Goal: Task Accomplishment & Management: Manage account settings

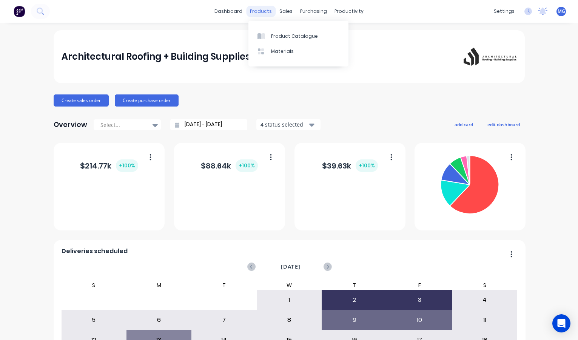
click at [263, 9] on div "products" at bounding box center [260, 11] width 29 height 11
click at [273, 36] on div "Product Catalogue" at bounding box center [294, 36] width 47 height 7
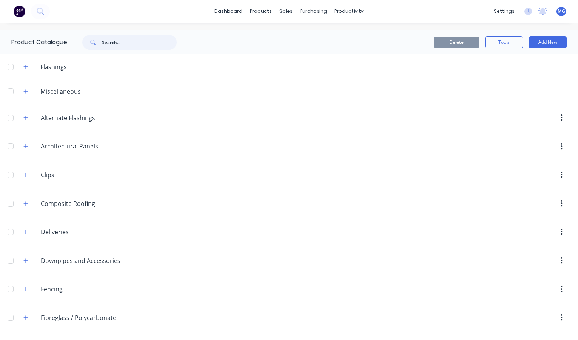
click at [128, 42] on input "text" at bounding box center [139, 42] width 75 height 15
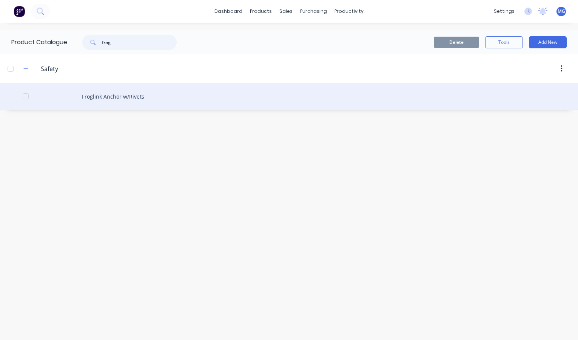
type input "frog"
click at [115, 97] on div "Froglink Anchor w/Rivets" at bounding box center [289, 96] width 578 height 27
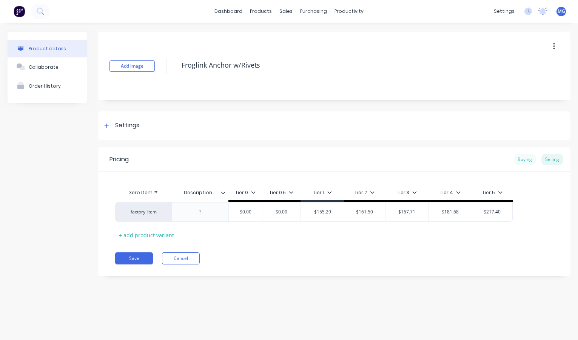
click at [525, 155] on div "Buying" at bounding box center [525, 159] width 22 height 11
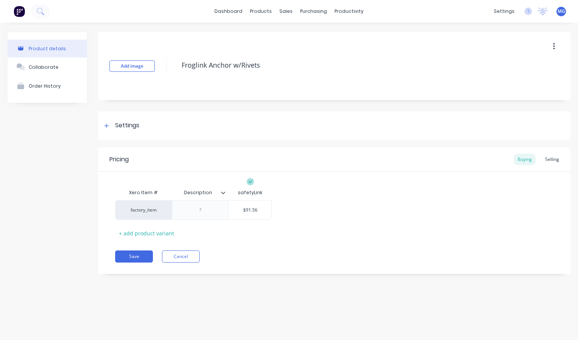
click at [216, 37] on div "Add image Froglink Anchor w/Rivets" at bounding box center [334, 66] width 473 height 68
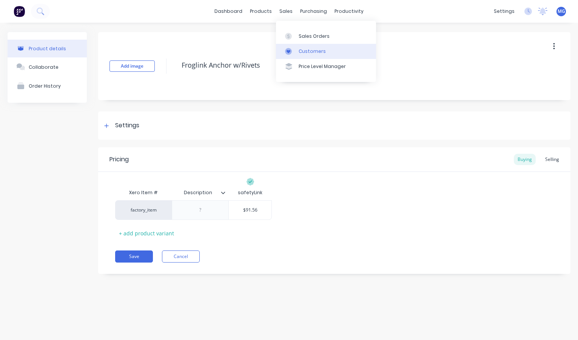
click at [302, 49] on div "Customers" at bounding box center [312, 51] width 27 height 7
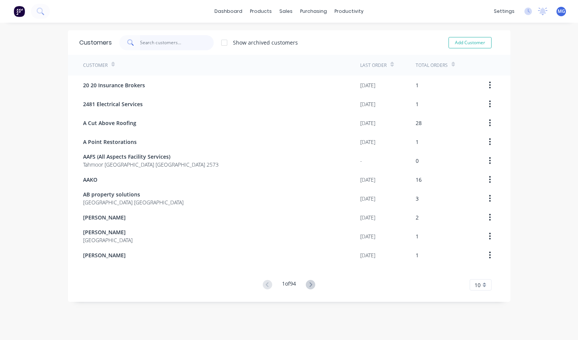
click at [159, 42] on input "text" at bounding box center [177, 42] width 74 height 15
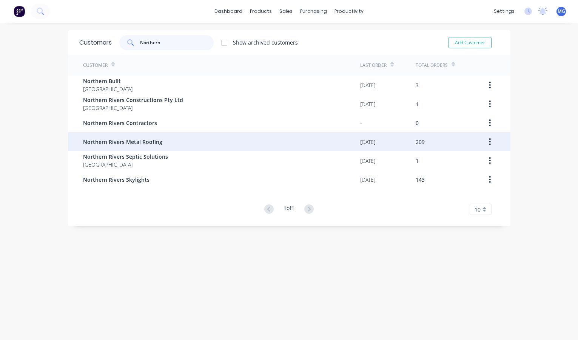
type input "Northern"
click at [159, 142] on span "Northern Rivers Metal Roofing" at bounding box center [122, 142] width 79 height 8
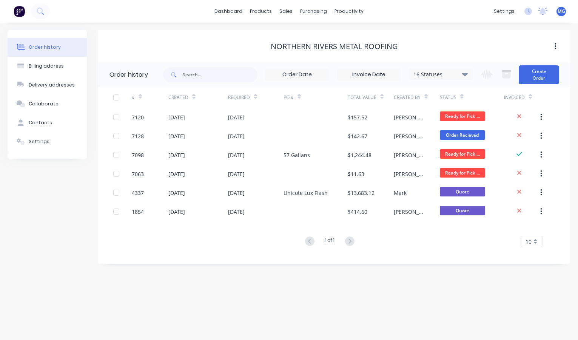
click at [466, 74] on icon at bounding box center [465, 74] width 6 height 3
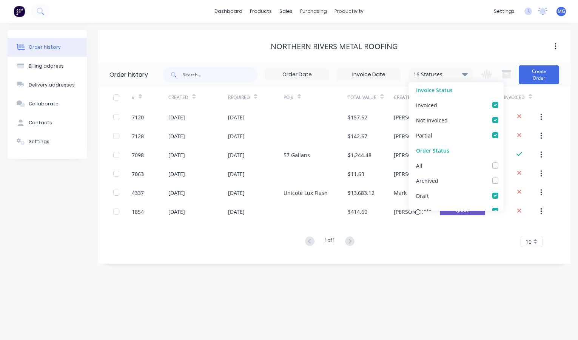
click at [503, 176] on label at bounding box center [503, 176] width 0 height 0
click at [503, 181] on input "checkbox" at bounding box center [506, 179] width 6 height 7
checkbox input "true"
click at [401, 267] on div "Order history Billing address Delivery addresses Collaborate Contacts Settings …" at bounding box center [289, 181] width 578 height 317
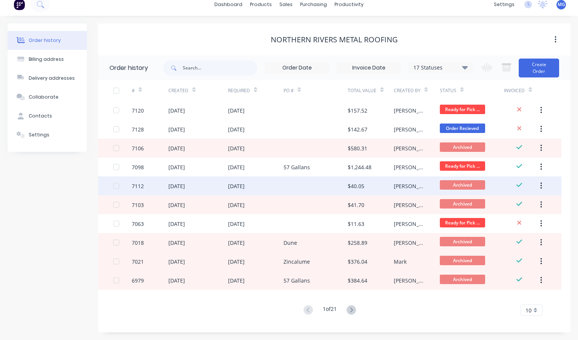
scroll to position [8, 0]
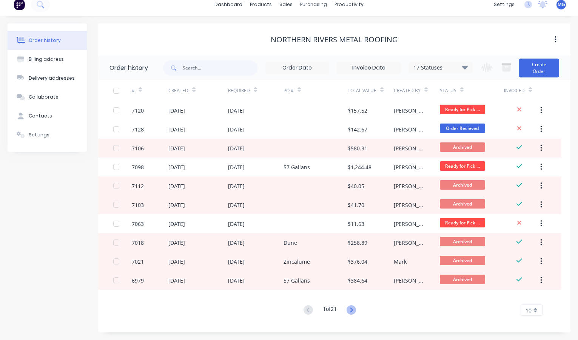
click at [353, 310] on icon at bounding box center [352, 309] width 3 height 5
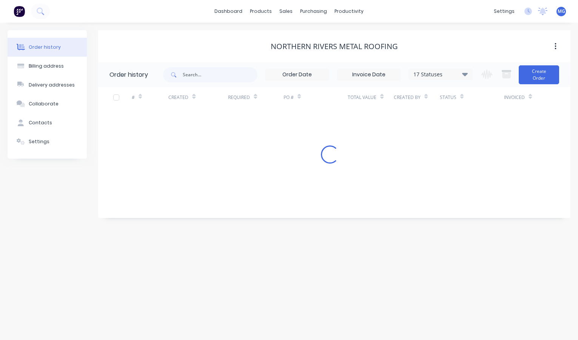
scroll to position [0, 0]
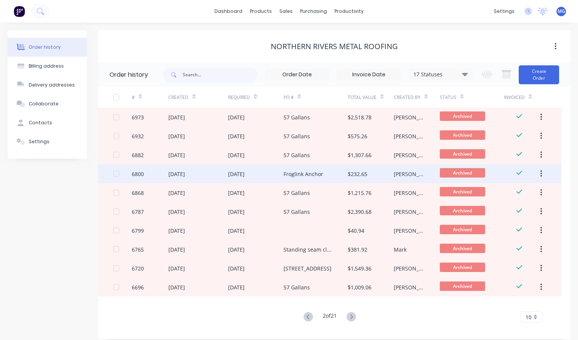
click at [265, 171] on div "[DATE]" at bounding box center [255, 173] width 55 height 19
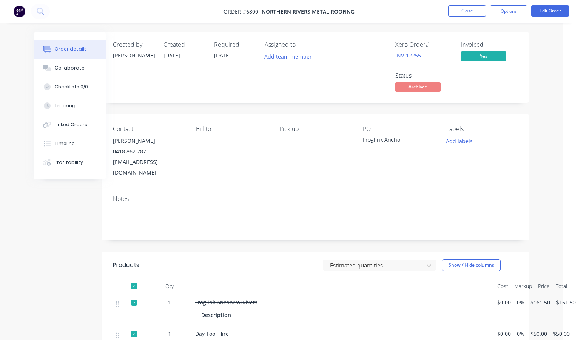
scroll to position [0, 15]
click at [408, 56] on link "INV-12255" at bounding box center [408, 55] width 26 height 7
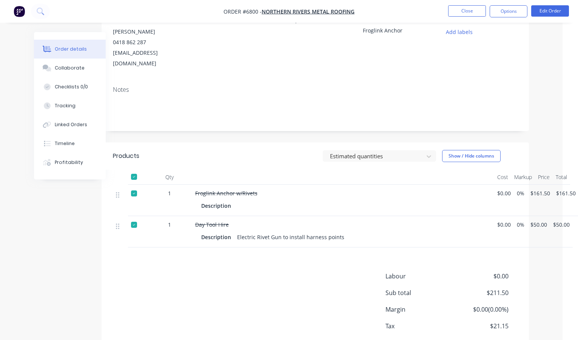
scroll to position [140, 15]
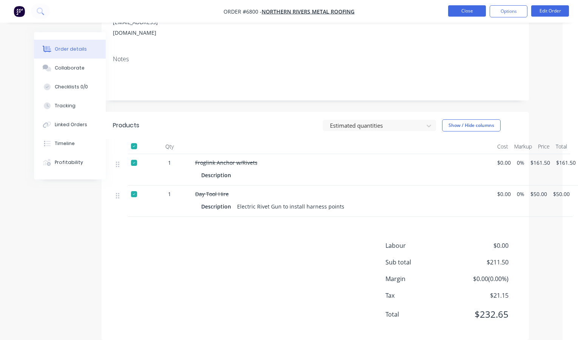
click at [463, 9] on button "Close" at bounding box center [467, 10] width 38 height 11
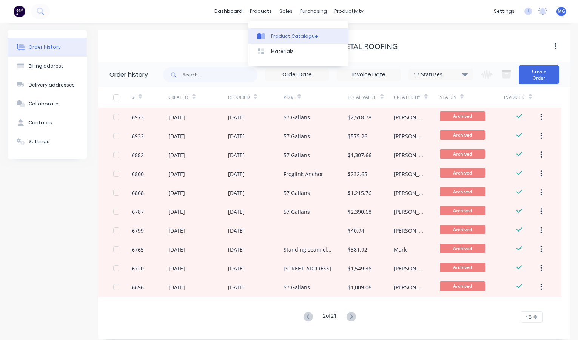
click at [287, 37] on div "Product Catalogue" at bounding box center [294, 36] width 47 height 7
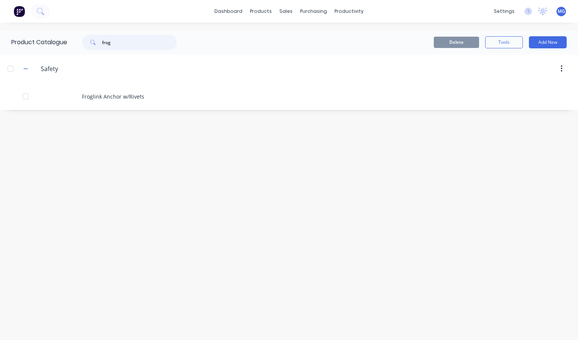
click at [119, 41] on input "frog" at bounding box center [139, 42] width 75 height 15
type input "f"
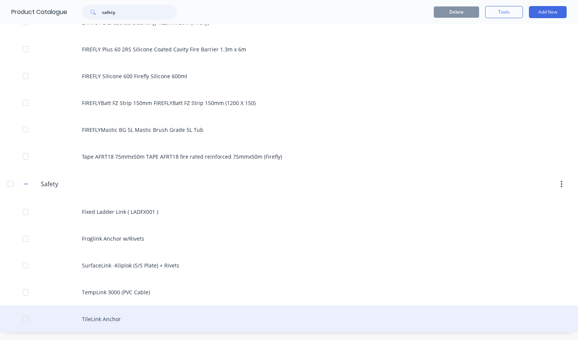
type input "safety"
click at [109, 318] on div "TileLink Anchor" at bounding box center [289, 319] width 578 height 27
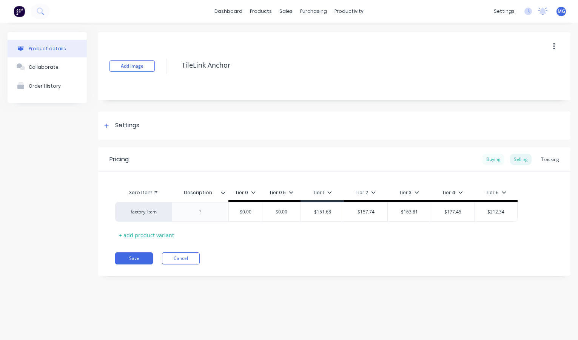
click at [493, 159] on div "Buying" at bounding box center [494, 159] width 22 height 11
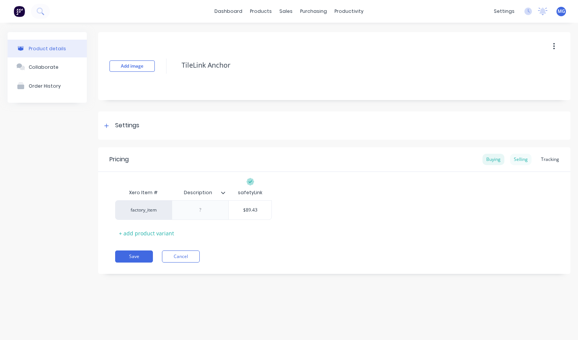
click at [527, 159] on div "Selling" at bounding box center [521, 159] width 22 height 11
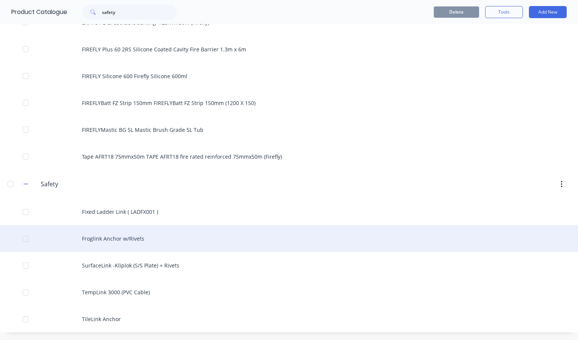
scroll to position [101, 0]
click at [125, 242] on div "Froglink Anchor w/Rivets" at bounding box center [289, 238] width 578 height 27
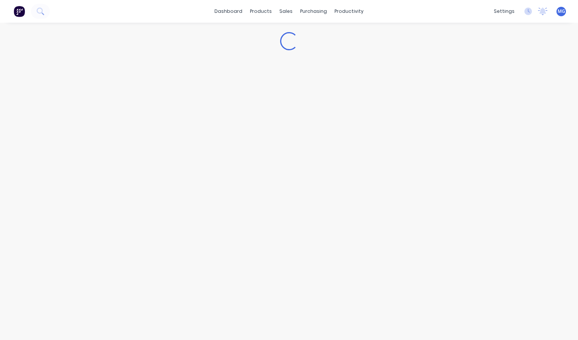
type textarea "x"
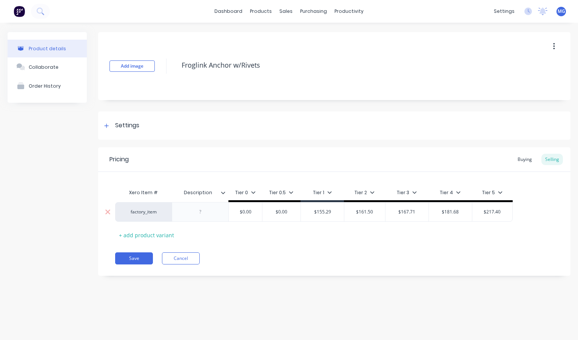
type input "$155.29"
click at [335, 210] on input "$155.29" at bounding box center [322, 211] width 43 height 7
type textarea "x"
type input "$155.2"
type textarea "x"
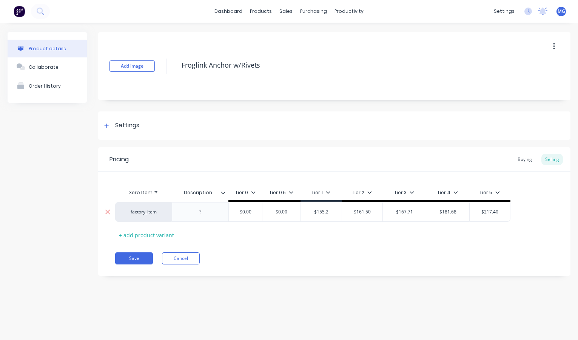
type input "$155."
type textarea "x"
type input "$155"
type textarea "x"
type input "$15"
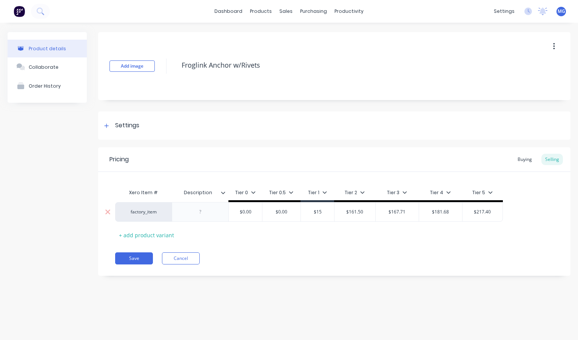
type textarea "x"
type input "$1"
type textarea "x"
type input "$13"
type textarea "x"
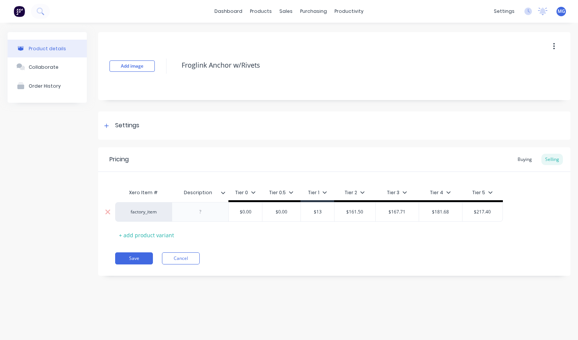
type input "$135"
type textarea "x"
type input "$135."
type textarea "x"
type input "$135.5"
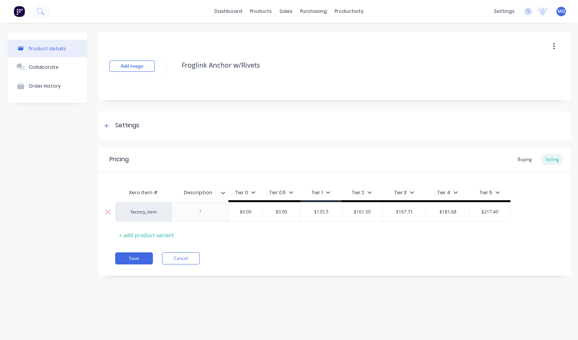
type textarea "x"
type input "$135.59"
type input "$161.50"
type textarea "x"
type input "1"
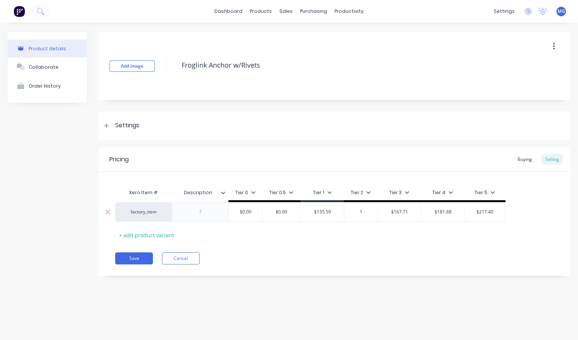
type textarea "x"
type input "13"
type textarea "x"
type input "135"
type textarea "x"
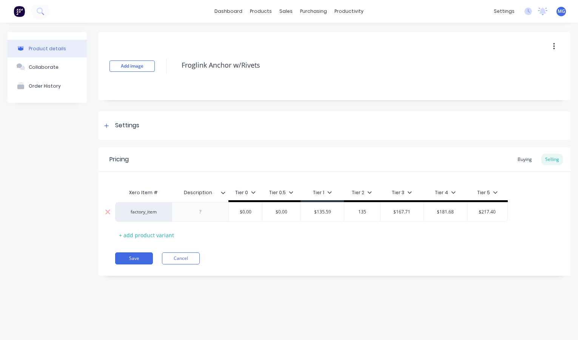
type input "135."
type textarea "x"
type input "135"
type textarea "x"
type input "13"
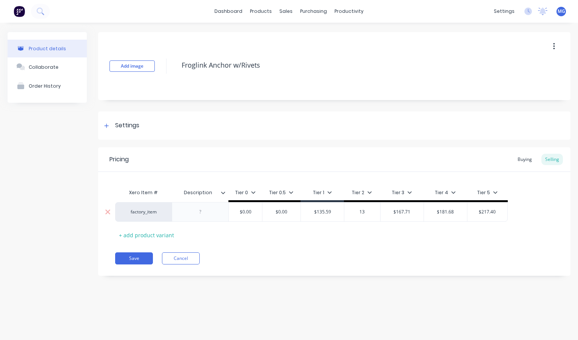
type textarea "x"
type input "1"
type textarea "x"
type input "$217.40"
drag, startPoint x: 499, startPoint y: 212, endPoint x: 473, endPoint y: 212, distance: 26.1
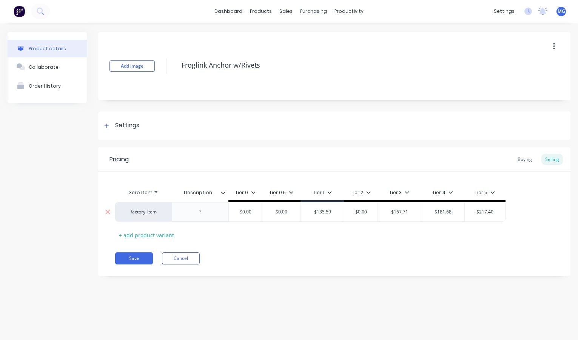
click at [473, 212] on input "$217.40" at bounding box center [485, 211] width 40 height 7
type textarea "x"
type input "1"
type textarea "x"
type input "18"
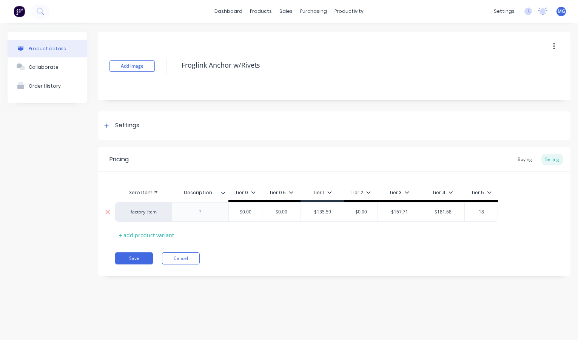
type textarea "x"
type input "181"
type textarea "x"
type input "181."
type textarea "x"
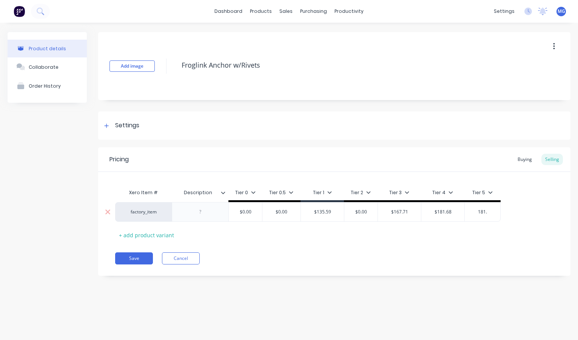
type input "181.6"
type textarea "x"
type input "181.68"
type input "$181.68"
drag, startPoint x: 457, startPoint y: 213, endPoint x: 435, endPoint y: 212, distance: 21.6
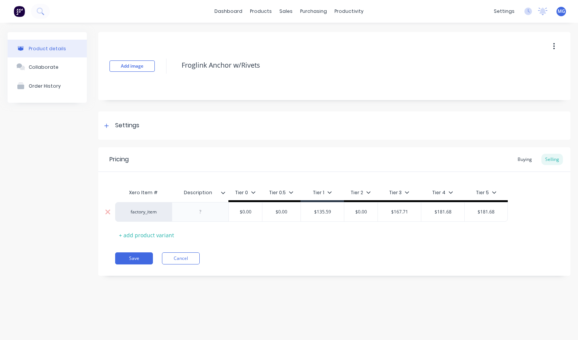
click at [435, 212] on input "$181.68" at bounding box center [443, 211] width 43 height 7
type textarea "x"
type input "1"
type textarea "x"
type input "16"
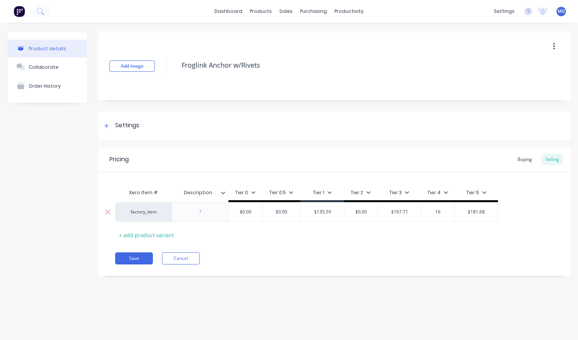
type textarea "x"
type input "167"
type textarea "x"
type input "16"
type textarea "x"
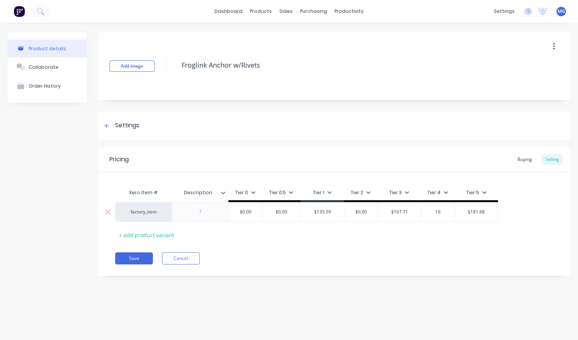
type input "162"
type textarea "x"
type input "162."
type textarea "x"
type input "162.5"
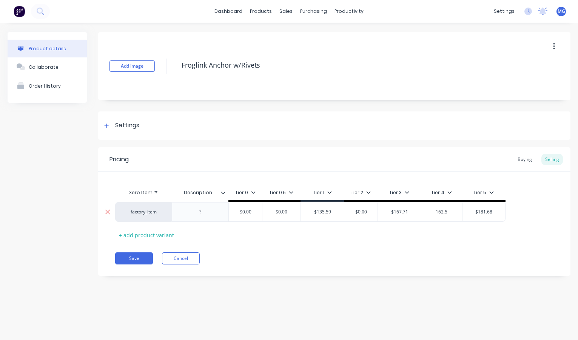
type textarea "x"
type input "162.50"
type input "$167.71"
drag, startPoint x: 412, startPoint y: 211, endPoint x: 389, endPoint y: 209, distance: 23.5
click at [389, 210] on input "$167.71" at bounding box center [399, 211] width 43 height 7
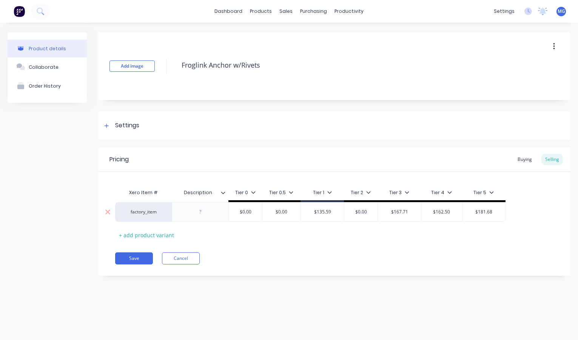
type textarea "x"
type input "1"
type textarea "x"
type input "15"
type textarea "x"
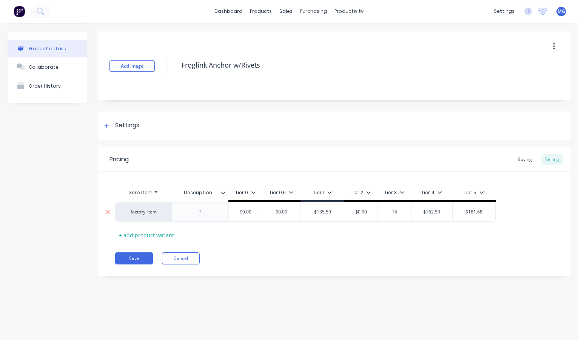
type input "151"
type textarea "x"
type input "151."
type textarea "x"
type input "151.6"
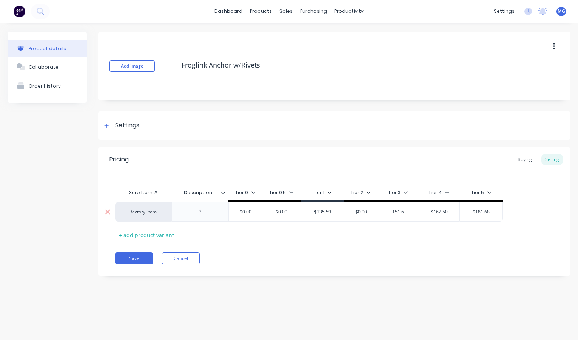
type textarea "x"
type input "151.60"
type input "$0.00"
drag, startPoint x: 370, startPoint y: 210, endPoint x: 357, endPoint y: 214, distance: 13.6
click at [357, 214] on input "$0.00" at bounding box center [361, 211] width 38 height 7
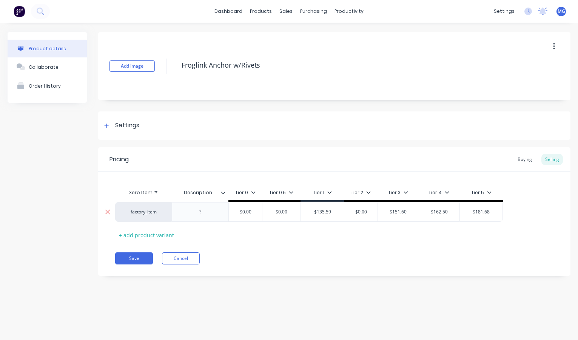
type textarea "x"
type input "1"
type textarea "x"
type input "14"
type textarea "x"
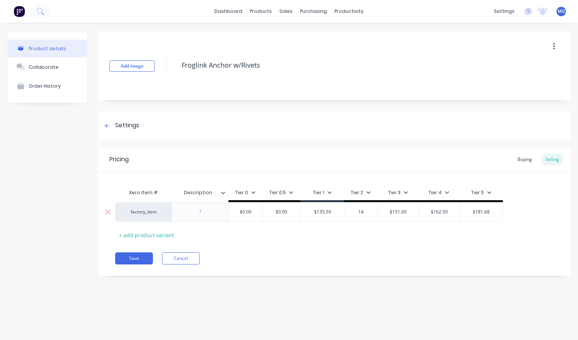
type input "142"
type textarea "x"
type input "142."
type textarea "x"
type input "142.9"
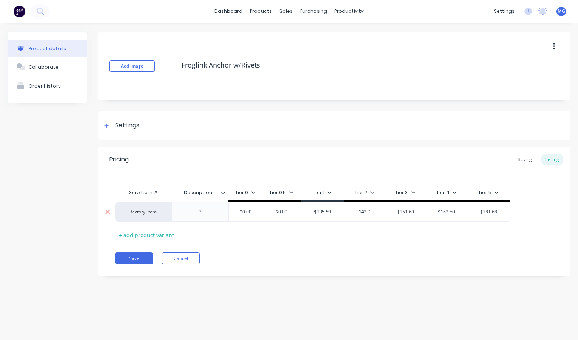
type textarea "x"
type input "142.95"
click at [363, 240] on div "Xero Item # Description Tier 0 Tier 0.5 Tier 1 Tier 2 Tier 3 Tier 4 Tier 5 fact…" at bounding box center [334, 213] width 439 height 56
click at [133, 255] on button "Save" at bounding box center [134, 258] width 38 height 12
type textarea "x"
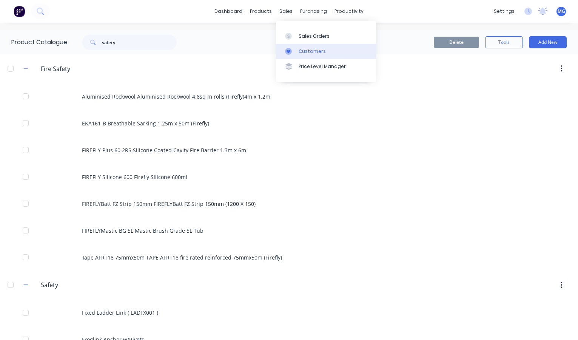
click at [308, 53] on div "Customers" at bounding box center [312, 51] width 27 height 7
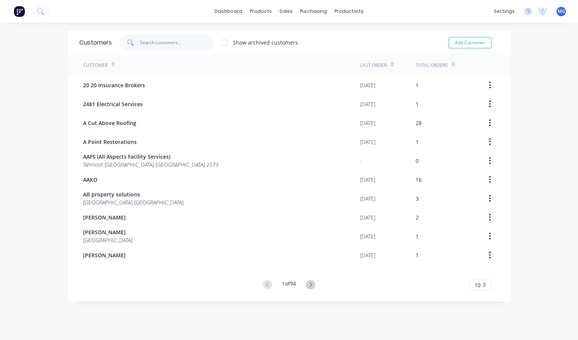
click at [155, 42] on input "text" at bounding box center [177, 42] width 74 height 15
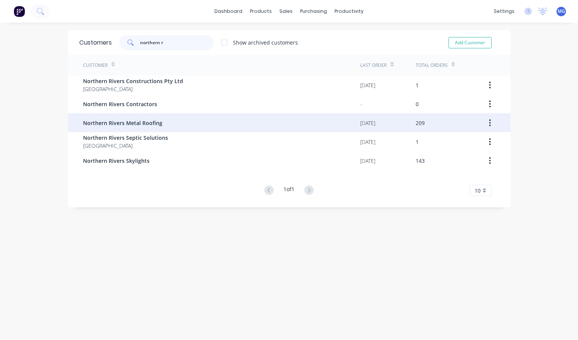
type input "northern r"
click at [136, 124] on span "Northern Rivers Metal Roofing" at bounding box center [122, 123] width 79 height 8
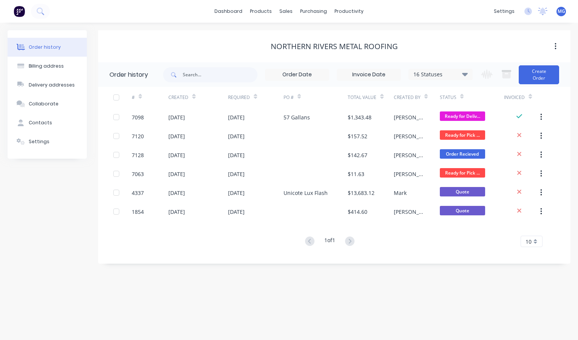
click at [465, 74] on icon at bounding box center [465, 74] width 6 height 3
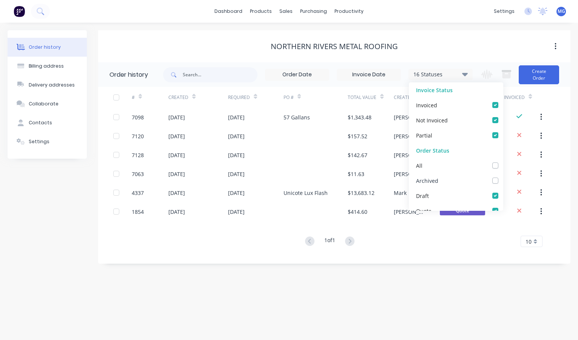
click at [503, 176] on label at bounding box center [503, 176] width 0 height 0
click at [503, 182] on input "checkbox" at bounding box center [506, 179] width 6 height 7
checkbox input "true"
click at [432, 285] on div "Order history Billing address Delivery addresses Collaborate Contacts Settings …" at bounding box center [289, 181] width 578 height 317
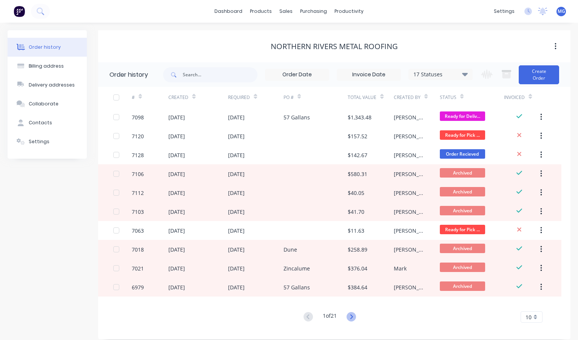
click at [352, 315] on icon at bounding box center [352, 316] width 3 height 5
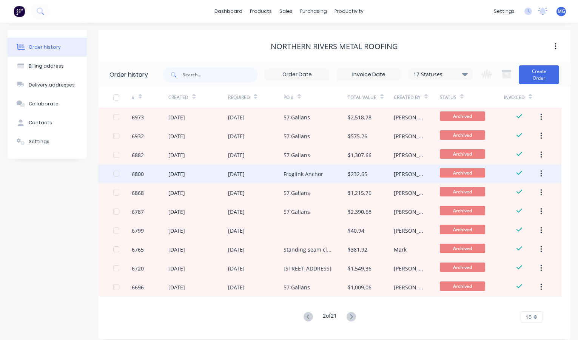
click at [305, 174] on div "Froglink Anchor" at bounding box center [304, 174] width 40 height 8
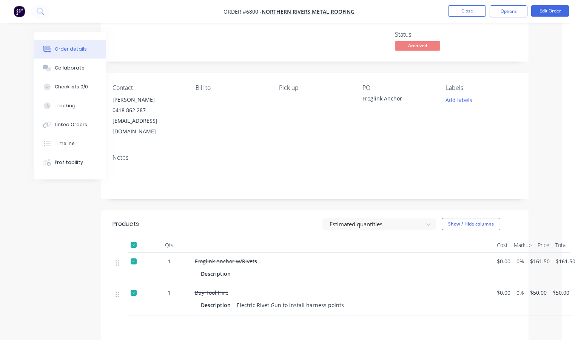
scroll to position [41, 15]
click at [545, 15] on button "Edit Order" at bounding box center [550, 10] width 38 height 11
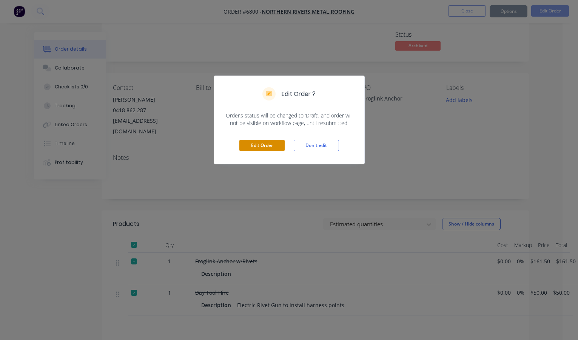
click at [260, 144] on button "Edit Order" at bounding box center [261, 145] width 45 height 11
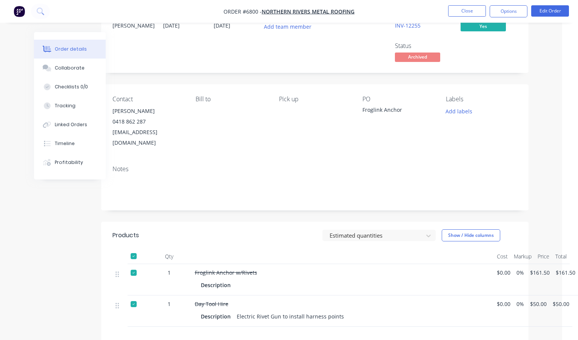
scroll to position [30, 15]
click at [354, 269] on div "Froglink Anchor w/Rivets" at bounding box center [343, 273] width 296 height 8
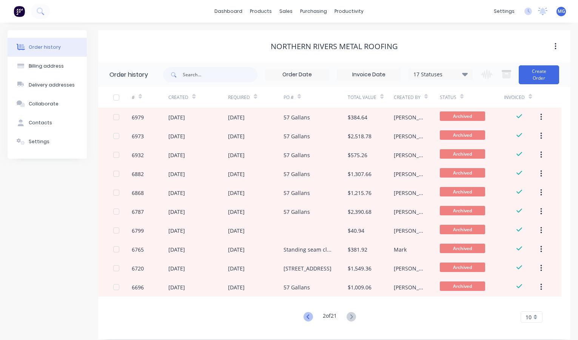
click at [309, 316] on icon at bounding box center [308, 316] width 9 height 9
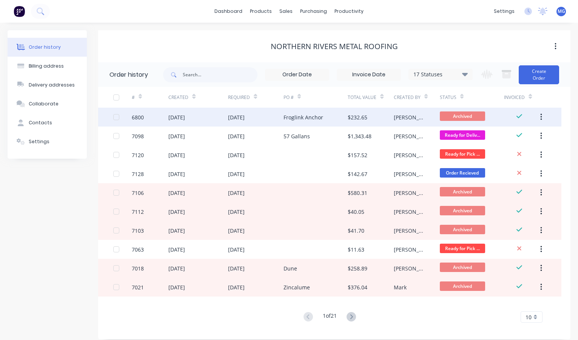
click at [266, 116] on div "[DATE]" at bounding box center [255, 117] width 55 height 19
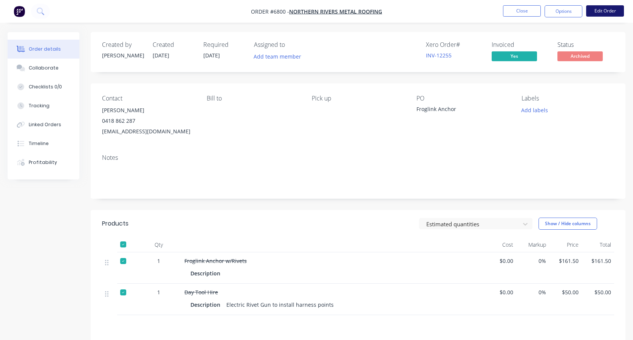
click at [578, 9] on button "Edit Order" at bounding box center [605, 10] width 38 height 11
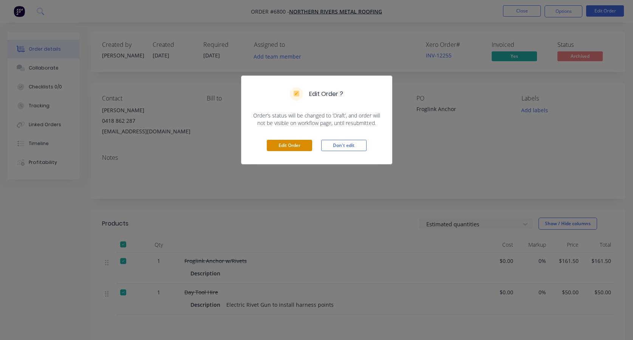
click at [289, 145] on button "Edit Order" at bounding box center [289, 145] width 45 height 11
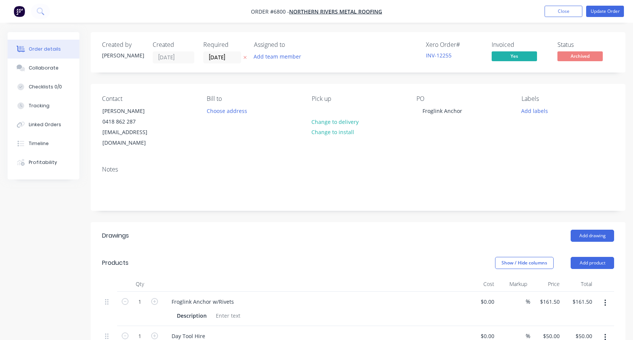
click at [578, 296] on button "button" at bounding box center [605, 303] width 18 height 14
click at [551, 317] on div "Edit" at bounding box center [578, 322] width 58 height 11
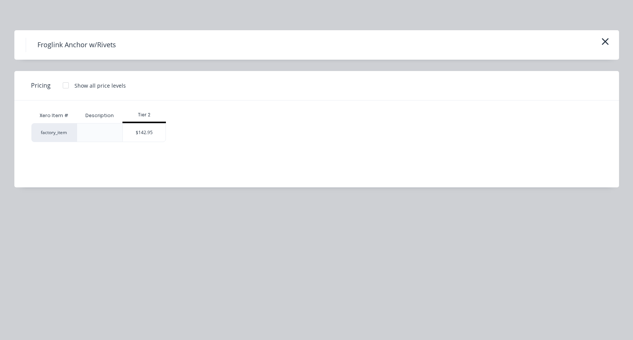
click at [66, 84] on div at bounding box center [65, 85] width 15 height 15
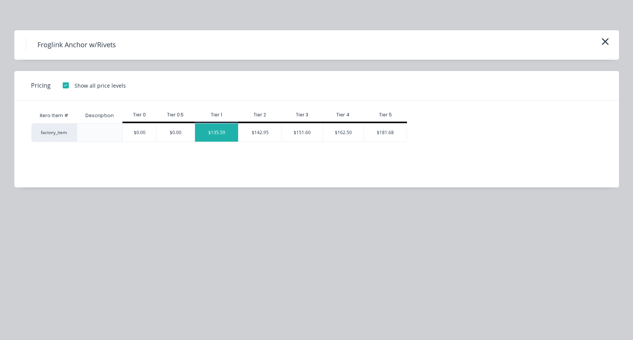
click at [221, 132] on div "$135.59" at bounding box center [216, 133] width 43 height 18
type input "$135.59"
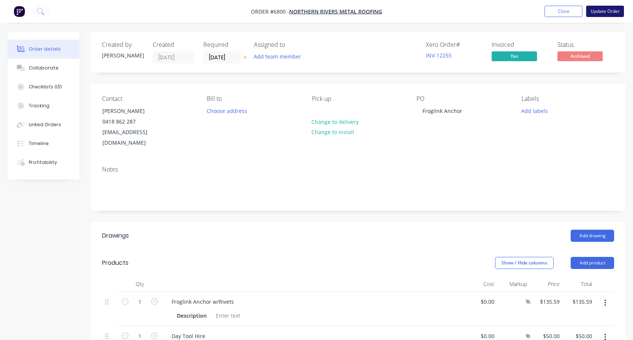
click at [578, 6] on button "Update Order" at bounding box center [605, 11] width 38 height 11
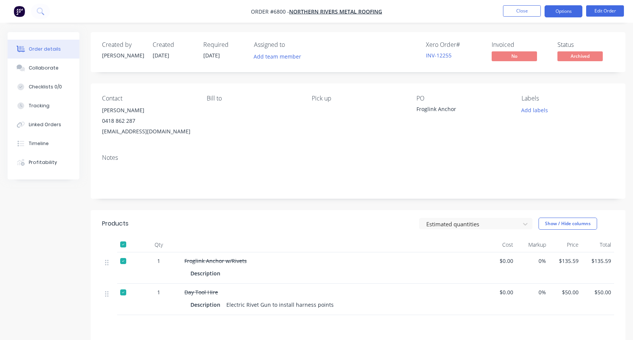
click at [564, 9] on button "Options" at bounding box center [563, 11] width 38 height 12
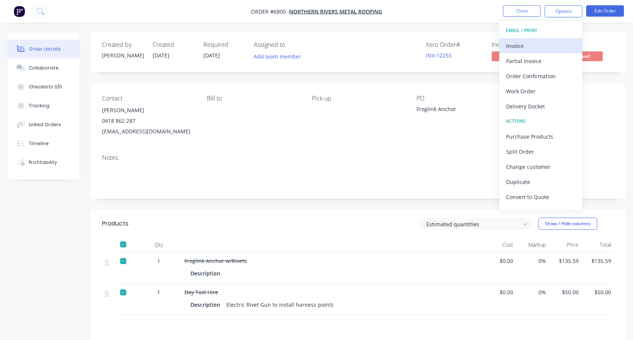
click at [513, 45] on div "Invoice" at bounding box center [540, 45] width 69 height 11
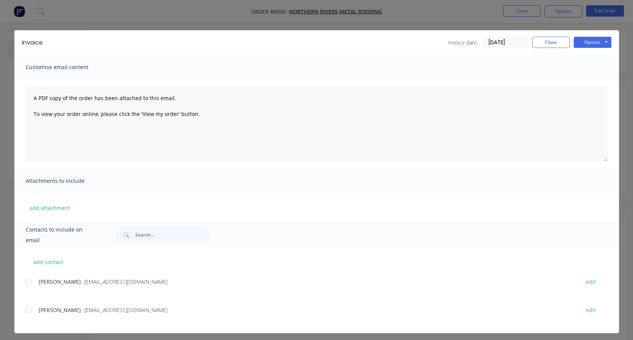
click at [28, 279] on div at bounding box center [28, 281] width 15 height 15
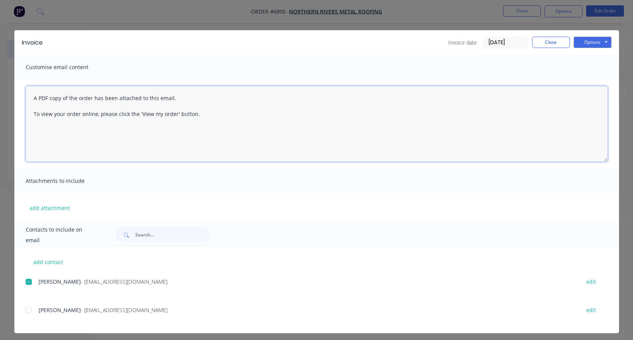
click at [32, 96] on textarea "A PDF copy of the order has been attached to this email. To view your order onl…" at bounding box center [317, 124] width 582 height 76
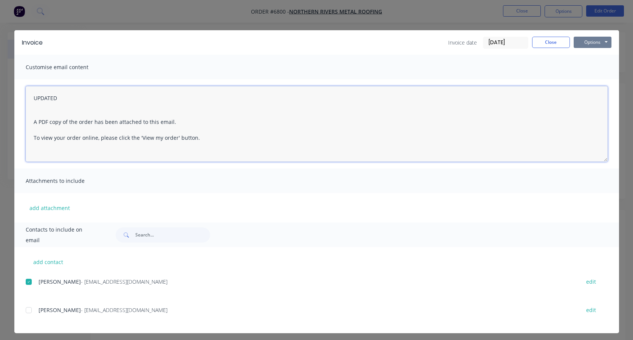
type textarea "UPDATED A PDF copy of the order has been attached to this email. To view your o…"
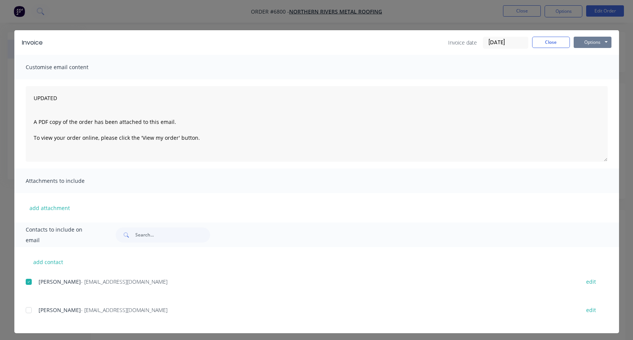
click at [578, 42] on button "Options" at bounding box center [592, 42] width 38 height 11
click at [578, 77] on button "Email" at bounding box center [597, 80] width 48 height 12
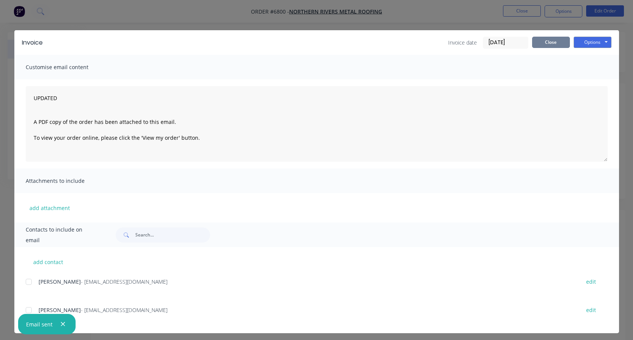
click at [553, 43] on button "Close" at bounding box center [551, 42] width 38 height 11
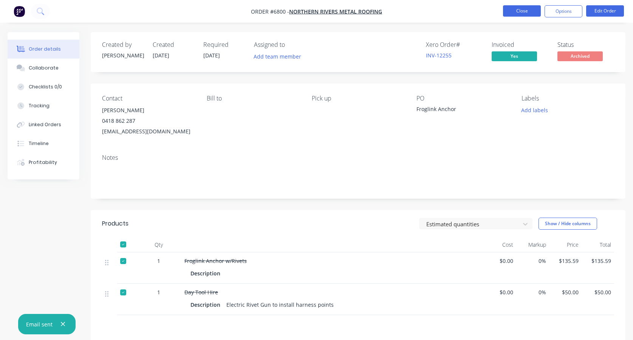
click at [529, 5] on button "Close" at bounding box center [522, 10] width 38 height 11
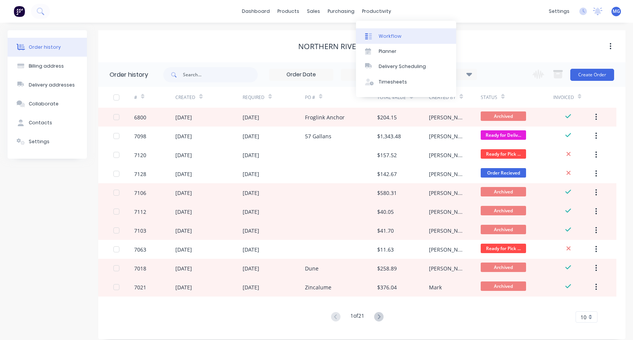
click at [385, 34] on div "Workflow" at bounding box center [389, 36] width 23 height 7
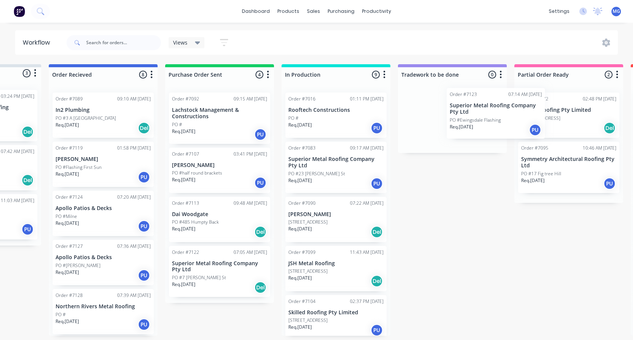
scroll to position [0, 84]
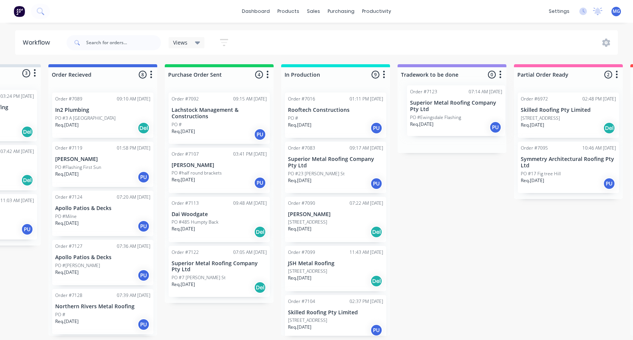
drag, startPoint x: 167, startPoint y: 225, endPoint x: 443, endPoint y: 115, distance: 296.3
click at [443, 115] on div "Submitted 3 Status colour #DBE3EA hex #DBE3EA Save Cancel Summaries Total order…" at bounding box center [540, 200] width 1260 height 272
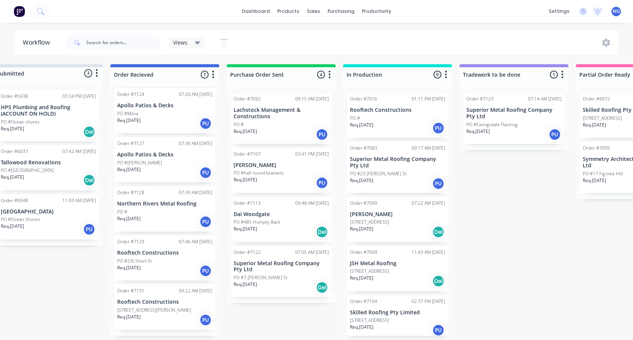
scroll to position [0, 22]
click at [161, 304] on p "Rooftech Constructions" at bounding box center [164, 302] width 95 height 6
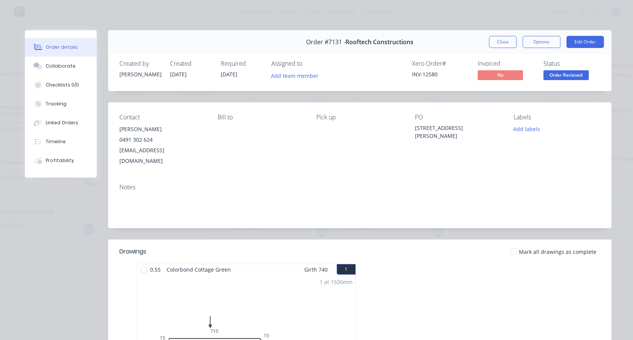
scroll to position [0, 0]
click at [501, 40] on button "Close" at bounding box center [503, 42] width 28 height 12
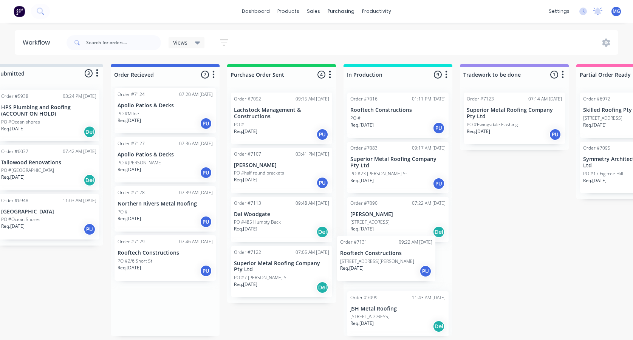
drag, startPoint x: 147, startPoint y: 313, endPoint x: 375, endPoint y: 265, distance: 233.2
click at [375, 265] on div "Submitted 3 Status colour #DBE3EA hex #DBE3EA Save Cancel Summaries Total order…" at bounding box center [602, 200] width 1260 height 272
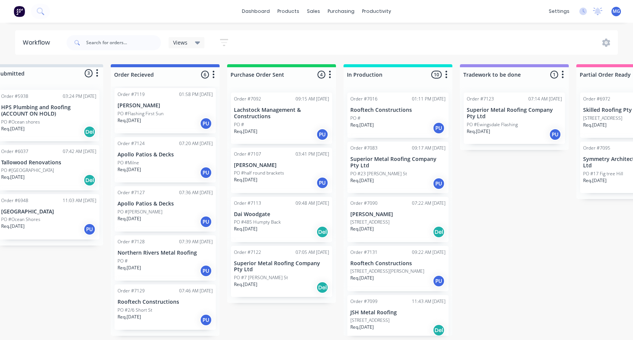
click at [153, 308] on div "PO #2/6 Short St" at bounding box center [164, 310] width 95 height 7
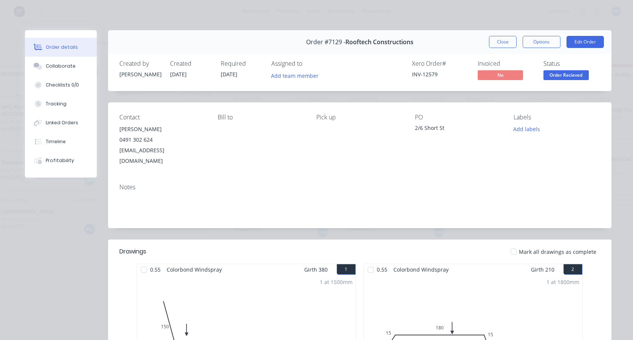
scroll to position [0, 0]
click at [503, 42] on button "Close" at bounding box center [503, 42] width 28 height 12
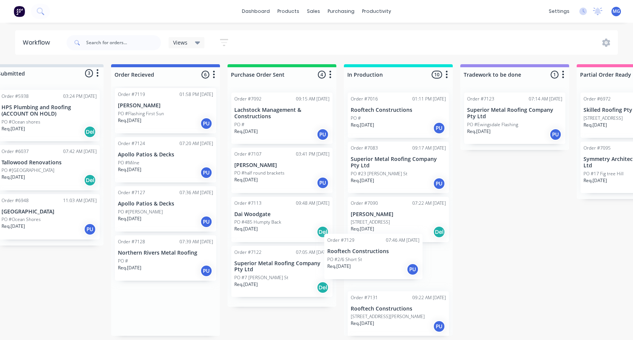
drag, startPoint x: 153, startPoint y: 311, endPoint x: 378, endPoint y: 253, distance: 233.2
click at [378, 253] on div "Submitted 3 Status colour #DBE3EA hex #DBE3EA Save Cancel Summaries Total order…" at bounding box center [603, 200] width 1260 height 272
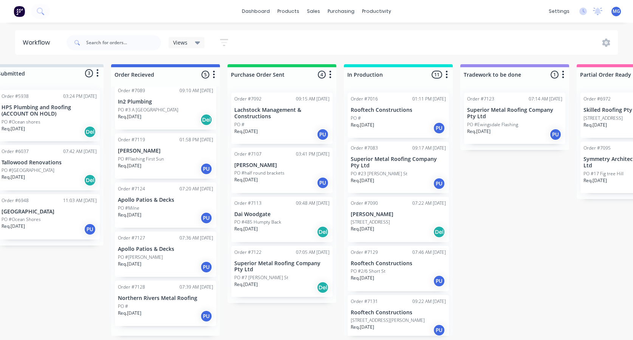
scroll to position [5, 0]
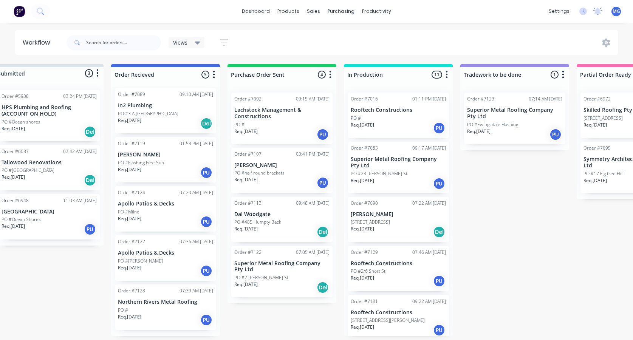
click at [151, 311] on div "PO #" at bounding box center [165, 310] width 95 height 7
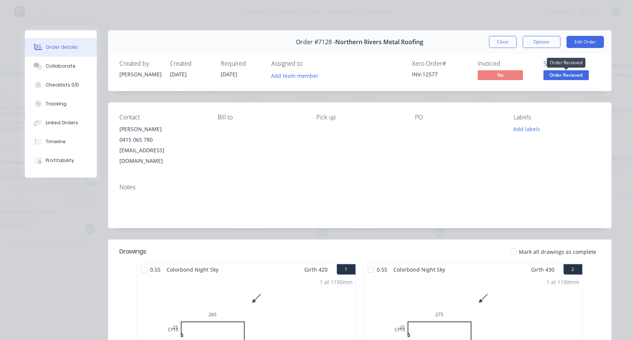
click at [559, 75] on span "Order Recieved" at bounding box center [565, 74] width 45 height 9
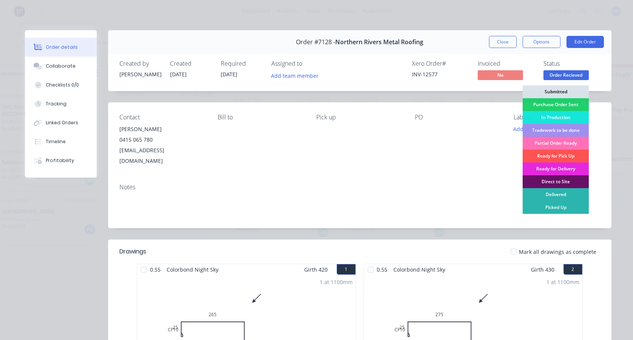
click at [431, 154] on div "PO" at bounding box center [458, 140] width 86 height 53
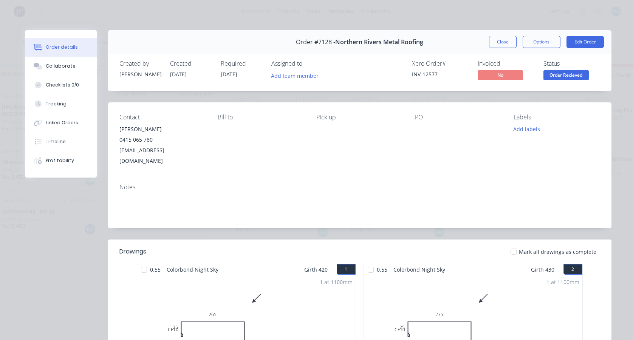
scroll to position [0, 0]
click at [498, 42] on button "Close" at bounding box center [503, 42] width 28 height 12
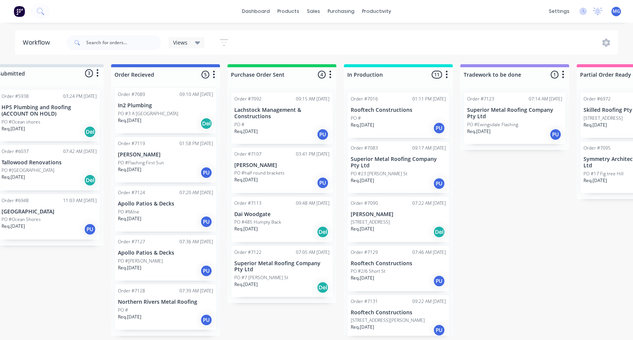
click at [161, 259] on div "PO #[PERSON_NAME]" at bounding box center [165, 261] width 95 height 7
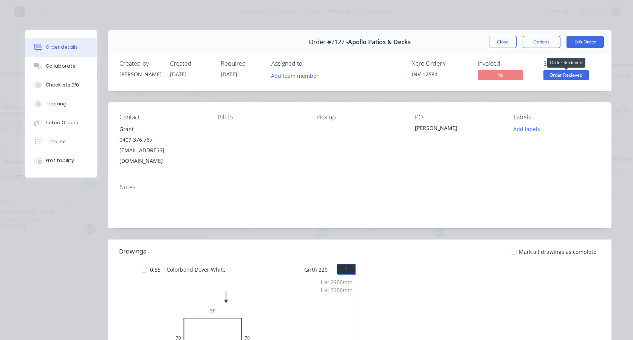
click at [556, 76] on span "Order Recieved" at bounding box center [565, 74] width 45 height 9
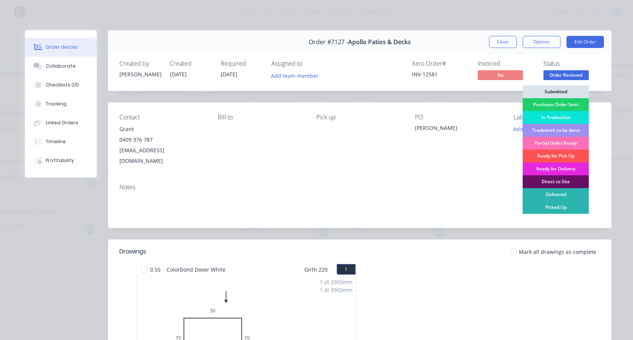
click at [550, 113] on div "In Production" at bounding box center [555, 117] width 66 height 13
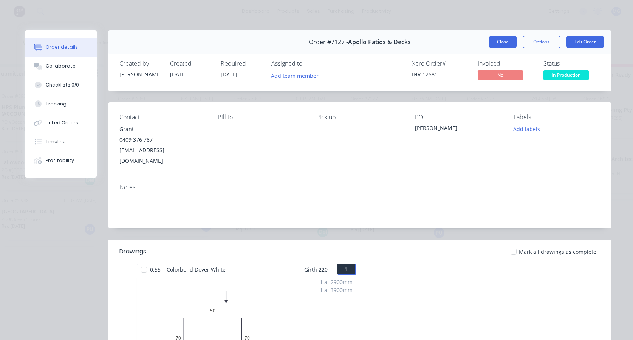
click at [503, 40] on button "Close" at bounding box center [503, 42] width 28 height 12
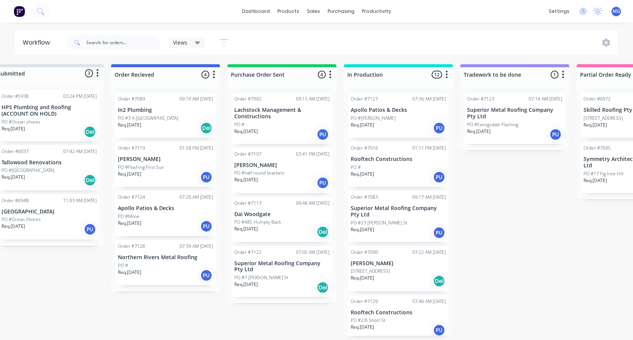
click at [179, 164] on div "PO #Flashing First Sun" at bounding box center [165, 167] width 95 height 7
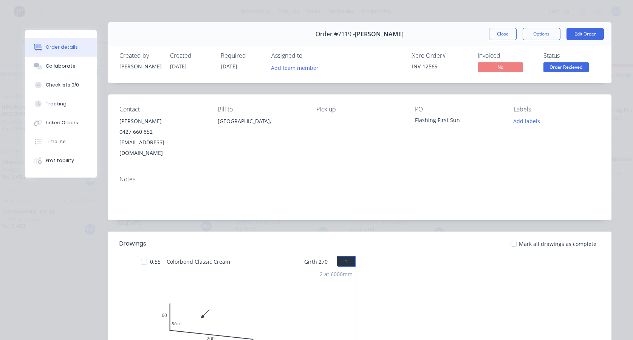
scroll to position [7, 0]
click at [565, 68] on span "Order Recieved" at bounding box center [565, 67] width 45 height 9
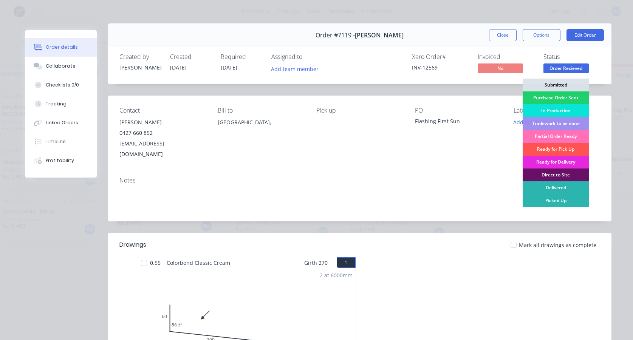
click at [552, 108] on div "In Production" at bounding box center [555, 110] width 66 height 13
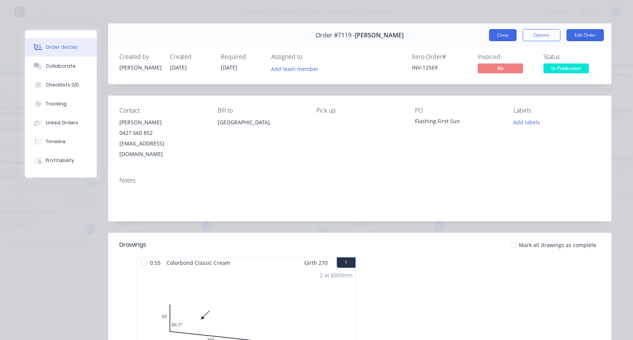
click at [501, 36] on button "Close" at bounding box center [503, 35] width 28 height 12
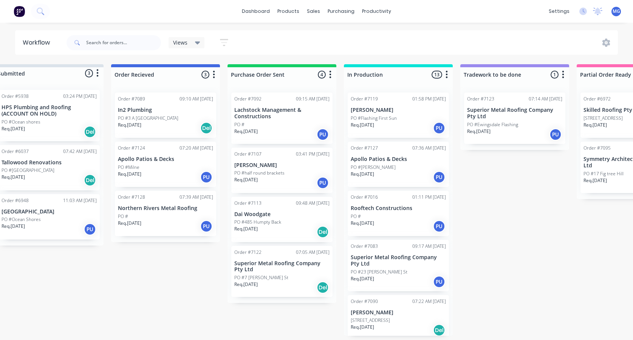
click at [167, 165] on div "PO #Milne" at bounding box center [165, 167] width 95 height 7
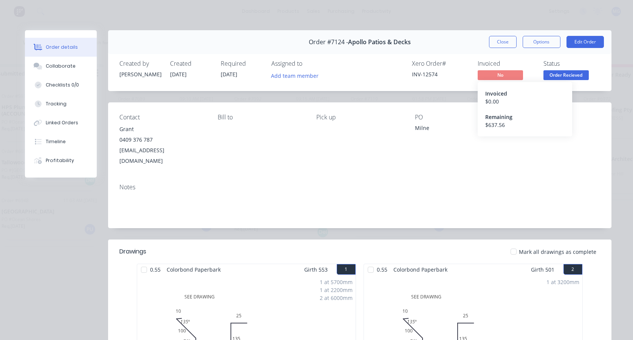
scroll to position [0, 0]
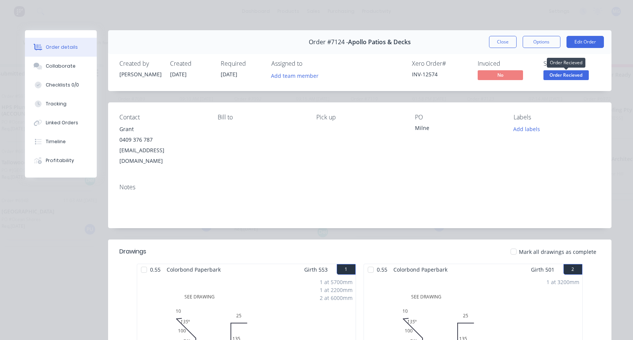
click at [553, 75] on span "Order Recieved" at bounding box center [565, 74] width 45 height 9
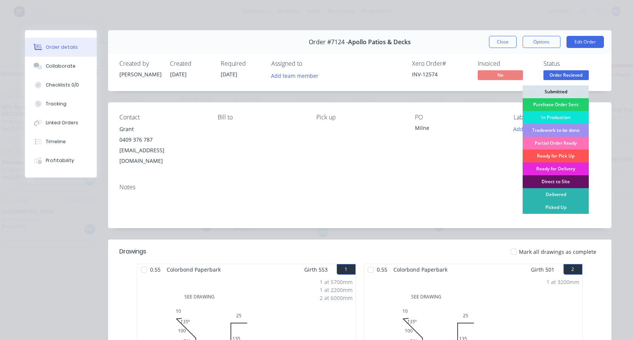
click at [543, 119] on div "In Production" at bounding box center [555, 117] width 66 height 13
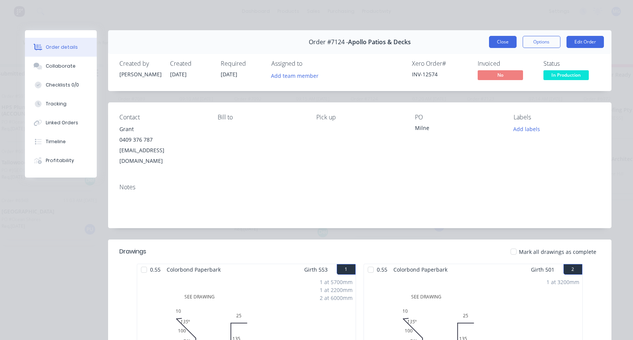
click at [500, 42] on button "Close" at bounding box center [503, 42] width 28 height 12
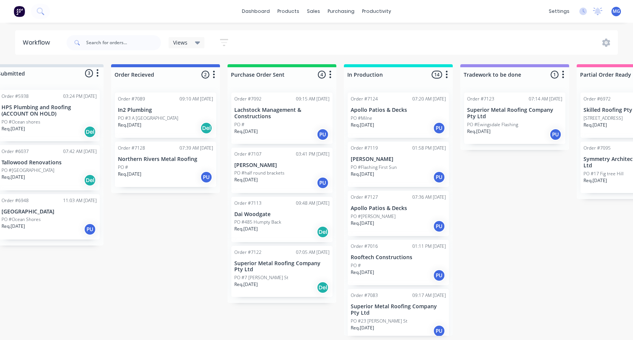
click at [167, 112] on p "In2 Plumbing" at bounding box center [165, 110] width 95 height 6
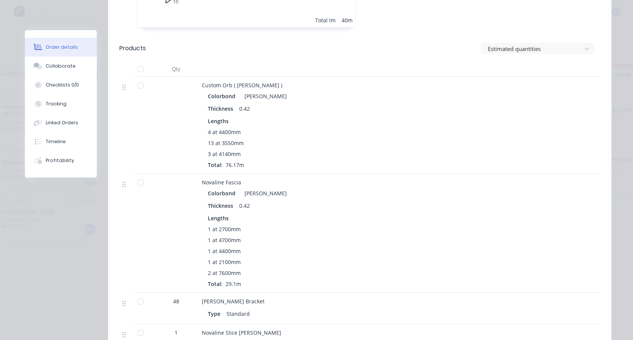
scroll to position [242, 0]
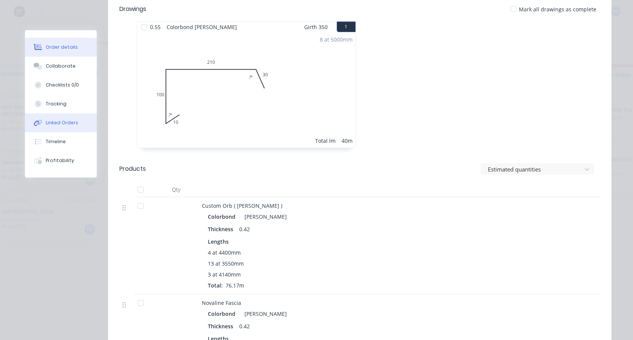
click at [63, 120] on div "Linked Orders" at bounding box center [62, 122] width 32 height 7
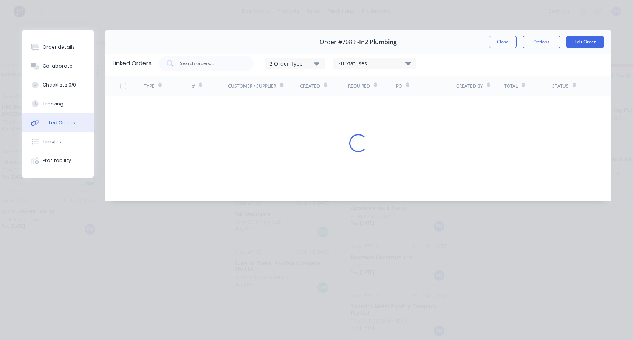
scroll to position [0, 0]
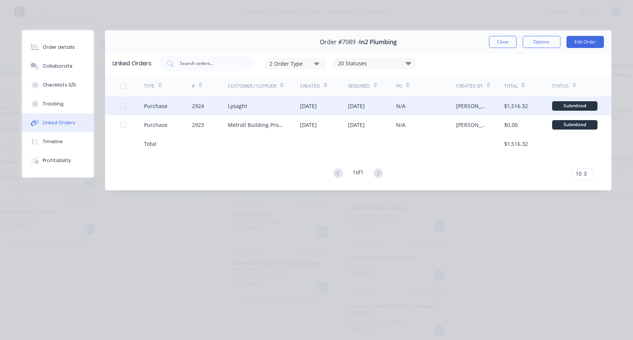
click at [262, 110] on div "Lysaght" at bounding box center [264, 105] width 72 height 19
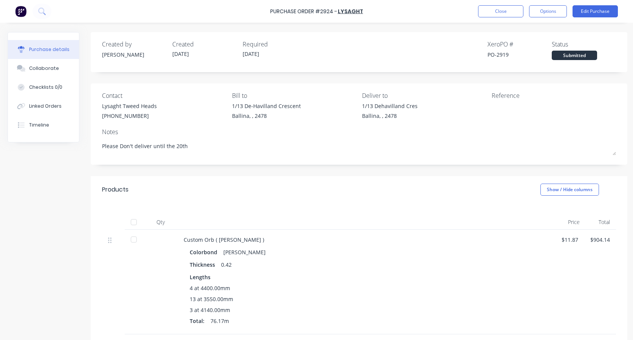
type textarea "x"
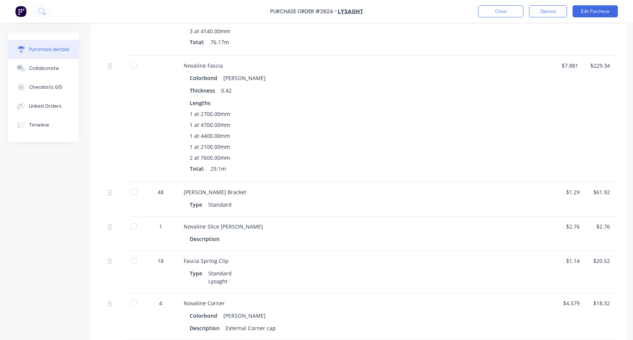
scroll to position [279, 0]
click at [43, 123] on div "Timeline" at bounding box center [39, 125] width 20 height 7
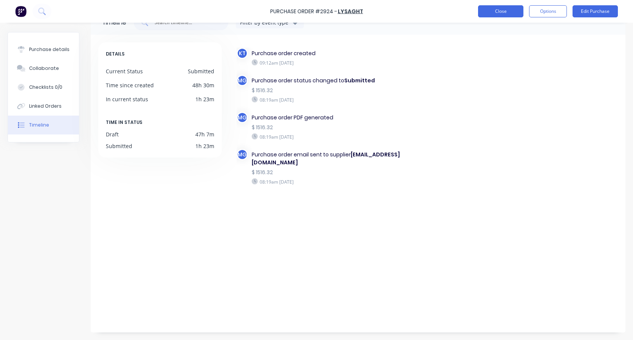
click at [489, 8] on button "Close" at bounding box center [500, 11] width 45 height 12
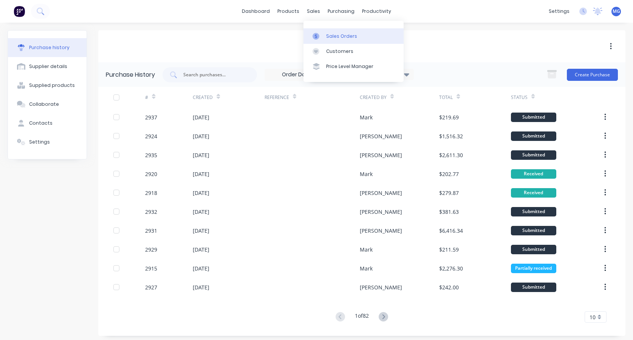
click at [329, 36] on div "Sales Orders" at bounding box center [341, 36] width 31 height 7
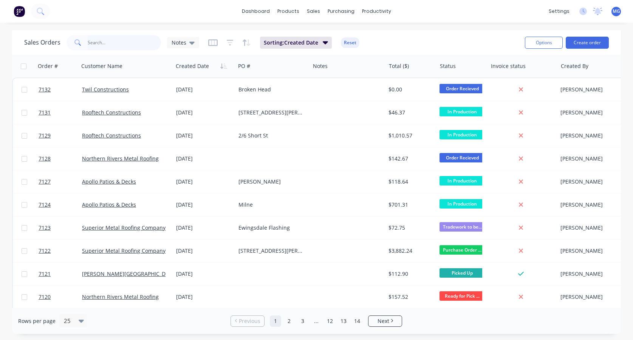
click at [97, 40] on input "text" at bounding box center [125, 42] width 74 height 15
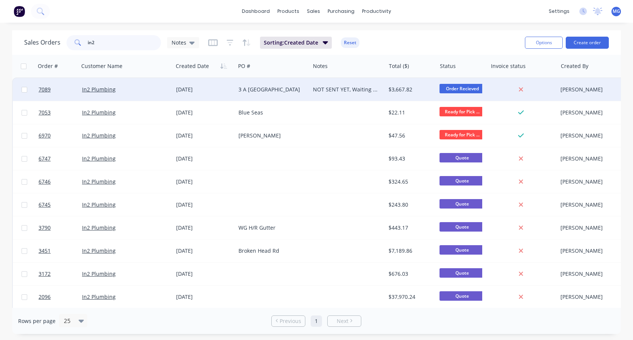
type input "in2"
click at [136, 90] on div "In2 Plumbing" at bounding box center [123, 90] width 83 height 8
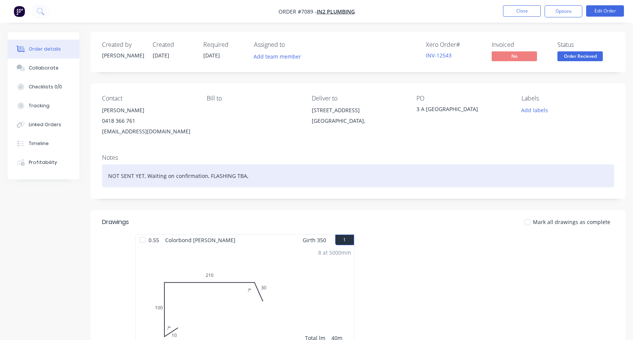
drag, startPoint x: 255, startPoint y: 176, endPoint x: 212, endPoint y: 178, distance: 42.7
click at [212, 178] on div "NOT SENT YET, Waiting on confirmation, FLASHING TBA," at bounding box center [358, 175] width 512 height 23
click at [207, 176] on div "NOT SENT YET, Waiting on confirmation, FLASHING TBA," at bounding box center [358, 175] width 512 height 23
drag, startPoint x: 207, startPoint y: 176, endPoint x: 112, endPoint y: 172, distance: 95.3
click at [112, 172] on div "NOT SENT YET, Waiting on confirmation, FLASHING TBA," at bounding box center [358, 175] width 512 height 23
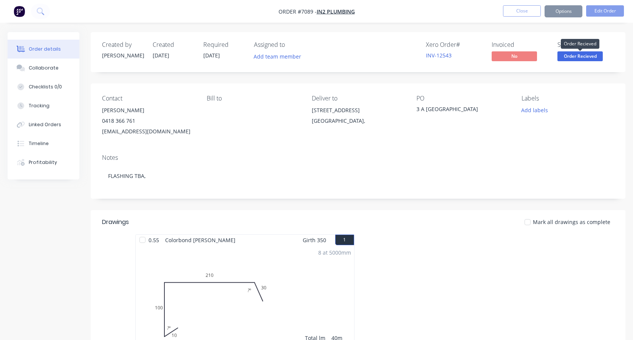
click at [578, 54] on span "Order Recieved" at bounding box center [579, 55] width 45 height 9
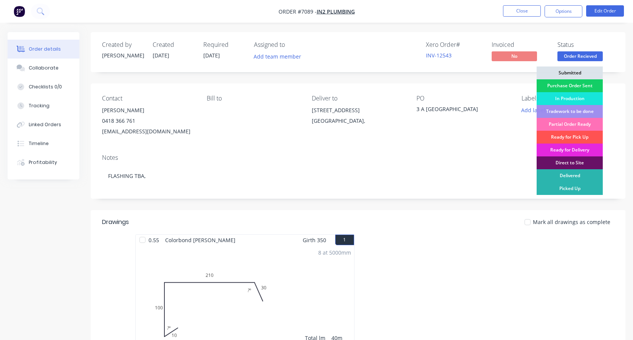
click at [574, 83] on div "Purchase Order Sent" at bounding box center [569, 85] width 66 height 13
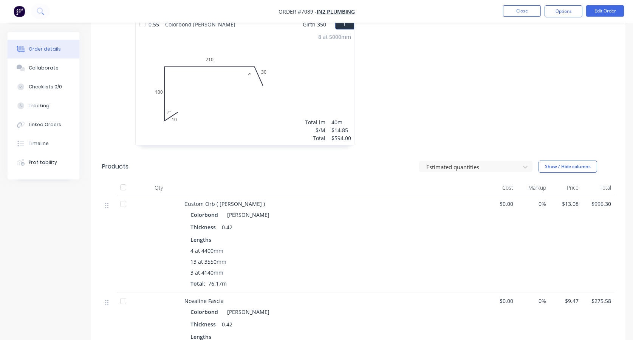
scroll to position [132, 0]
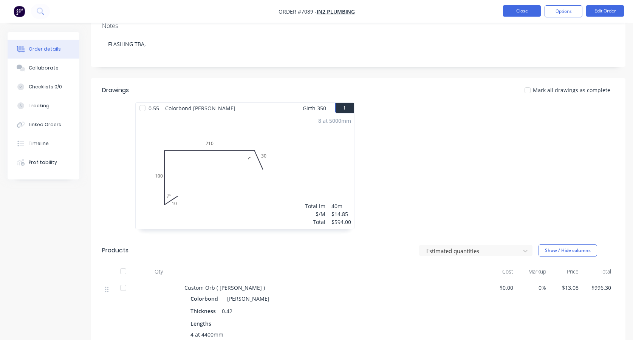
click at [510, 11] on button "Close" at bounding box center [522, 10] width 38 height 11
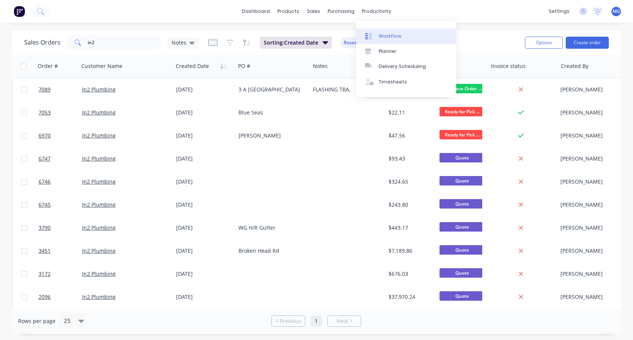
click at [386, 34] on div "Workflow" at bounding box center [389, 36] width 23 height 7
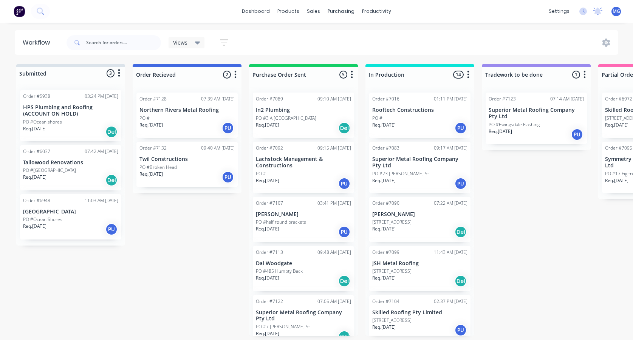
click at [184, 166] on div "PO #Broken Head" at bounding box center [186, 167] width 95 height 7
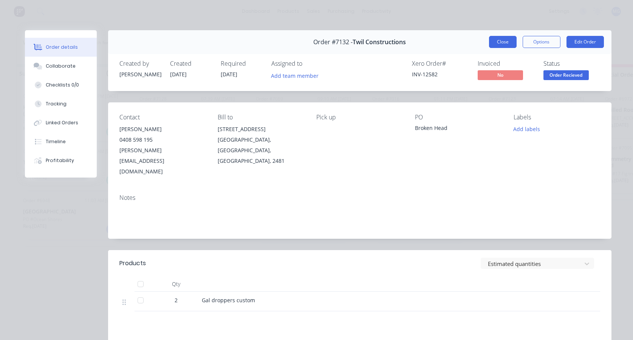
click at [500, 39] on button "Close" at bounding box center [503, 42] width 28 height 12
